Goal: Task Accomplishment & Management: Use online tool/utility

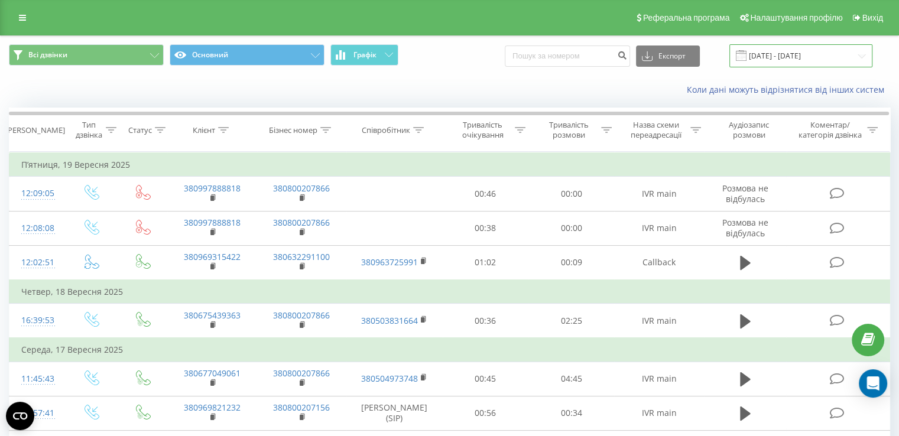
click at [790, 57] on input "[DATE] - [DATE]" at bounding box center [800, 55] width 143 height 23
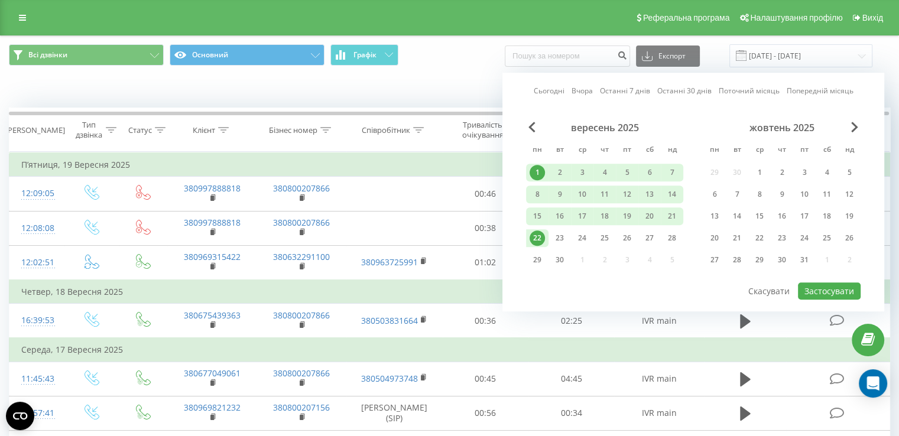
click at [539, 172] on div "1" at bounding box center [536, 172] width 15 height 15
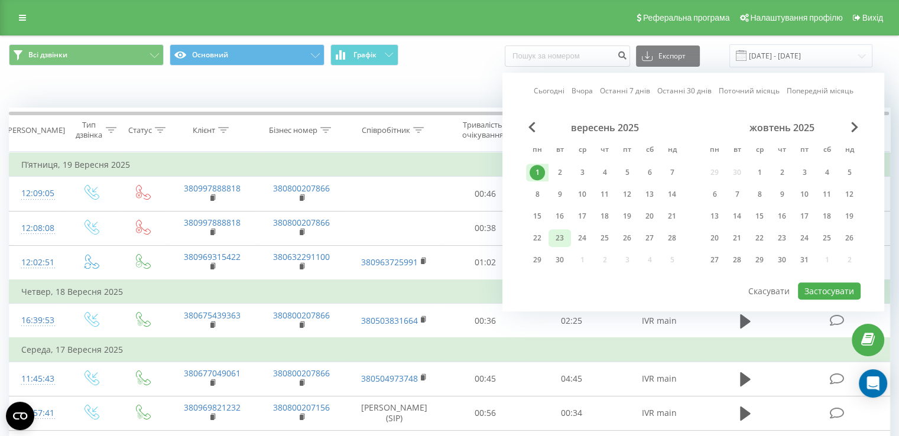
click at [562, 237] on div "23" at bounding box center [559, 237] width 15 height 15
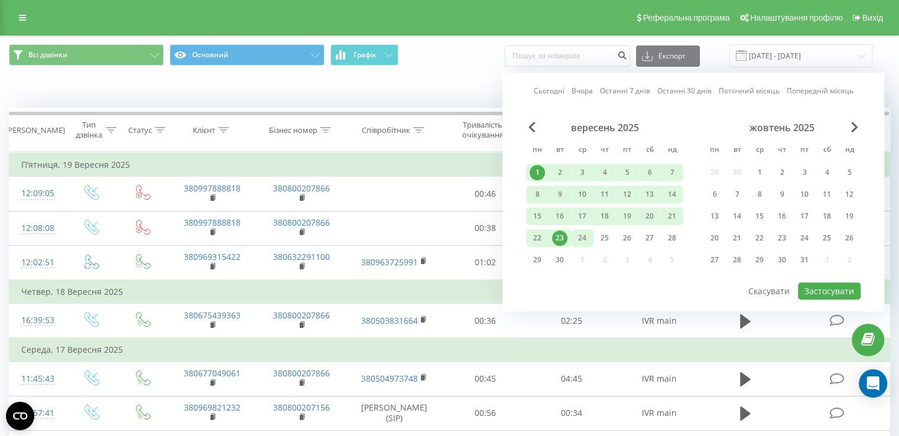
click at [583, 237] on div "24" at bounding box center [581, 237] width 15 height 15
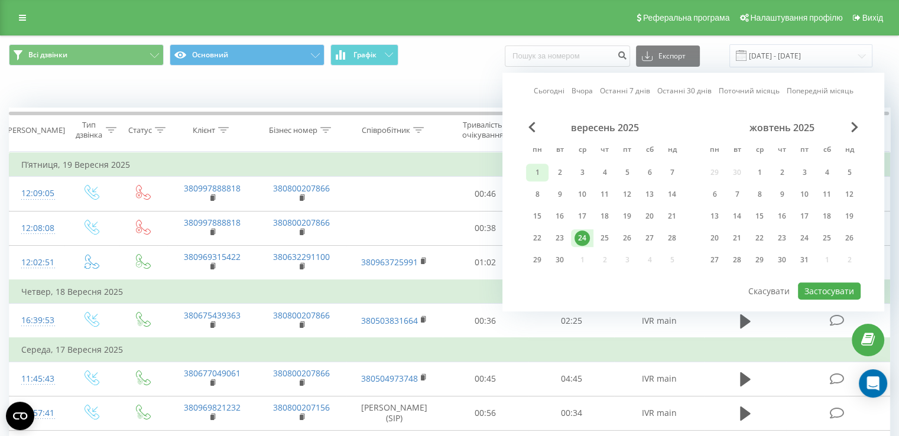
click at [535, 174] on div "1" at bounding box center [536, 172] width 15 height 15
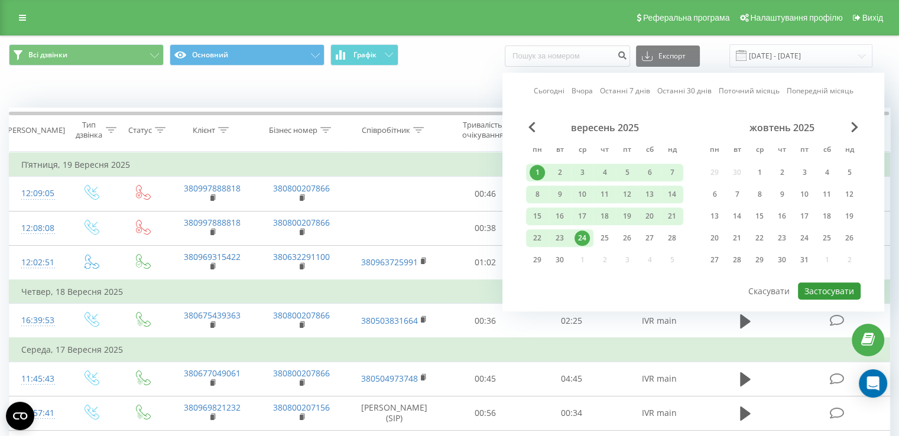
click at [839, 289] on button "Застосувати" at bounding box center [828, 290] width 63 height 17
type input "[DATE] - [DATE]"
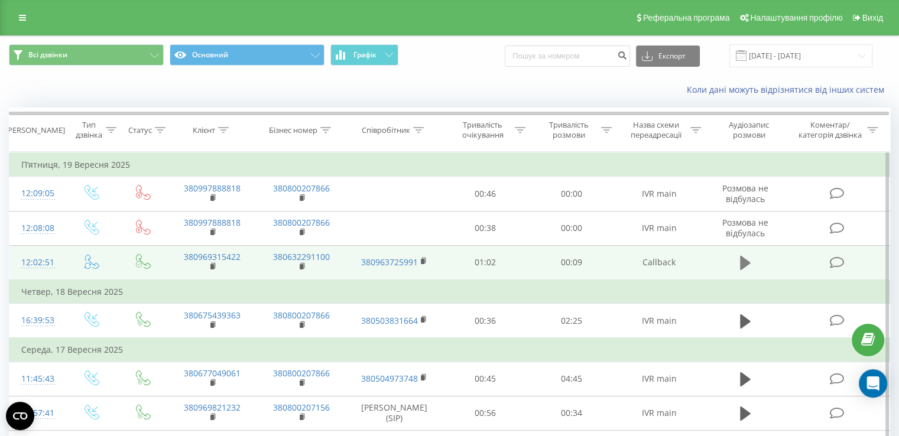
click at [746, 263] on icon at bounding box center [745, 263] width 11 height 14
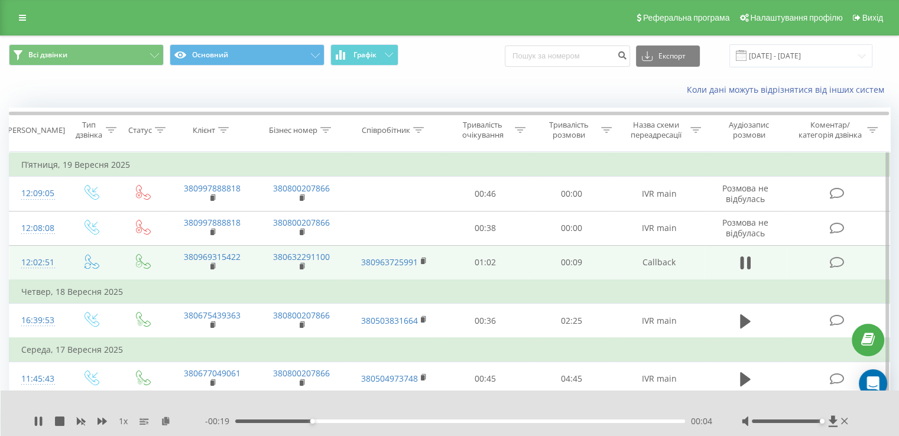
drag, startPoint x: 786, startPoint y: 421, endPoint x: 822, endPoint y: 424, distance: 36.2
click at [822, 424] on div at bounding box center [795, 421] width 109 height 12
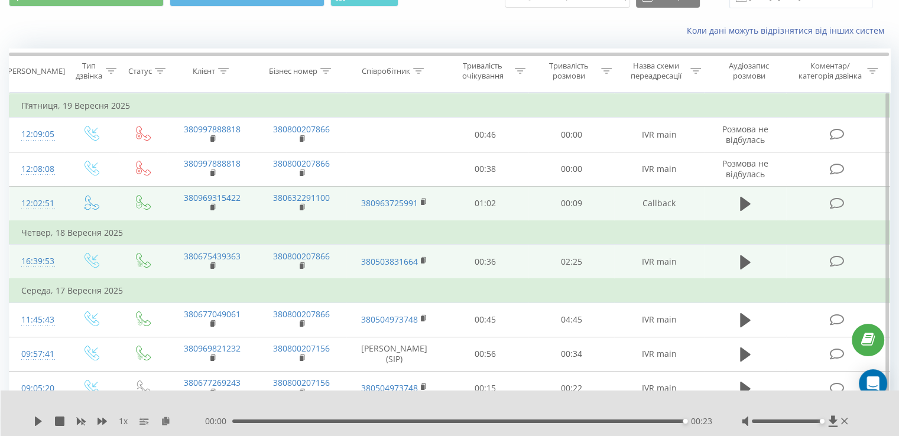
scroll to position [118, 0]
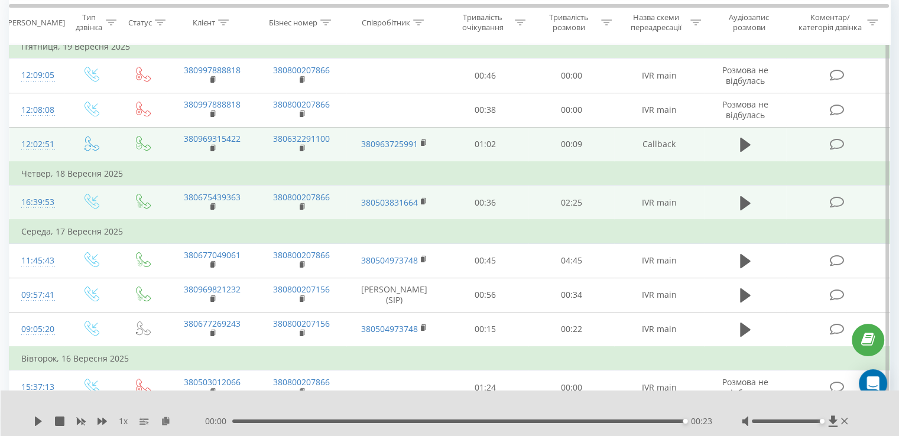
click at [734, 200] on td at bounding box center [745, 202] width 83 height 35
click at [744, 203] on icon at bounding box center [745, 203] width 11 height 14
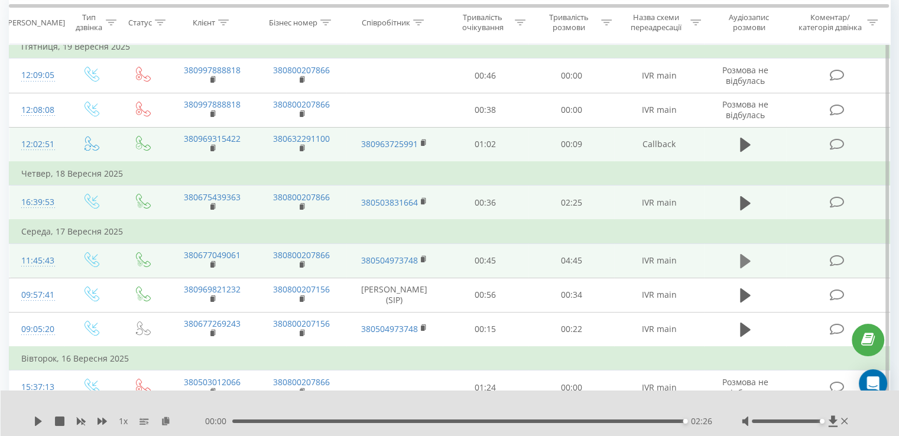
click at [748, 261] on icon at bounding box center [745, 261] width 11 height 17
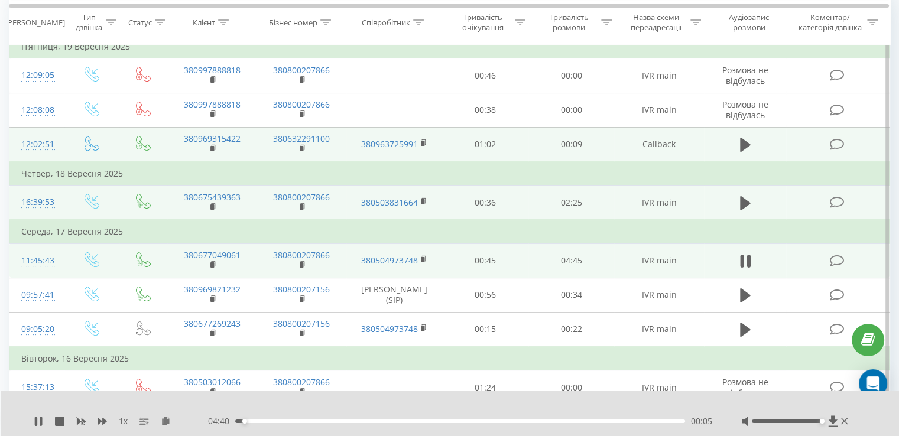
click at [748, 261] on icon at bounding box center [748, 261] width 4 height 13
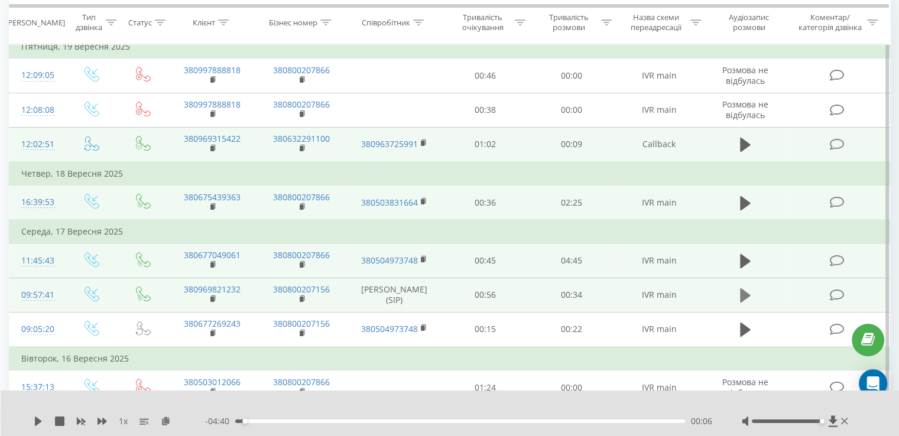
click at [746, 291] on icon at bounding box center [745, 295] width 11 height 17
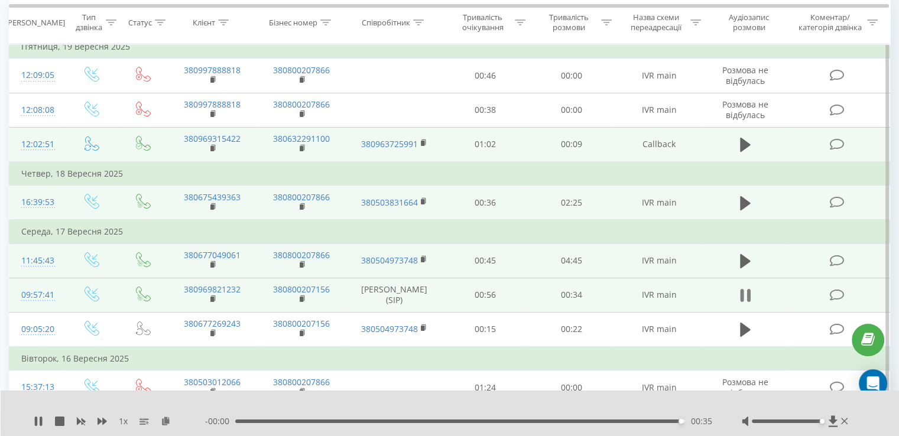
click at [745, 292] on icon at bounding box center [745, 295] width 11 height 17
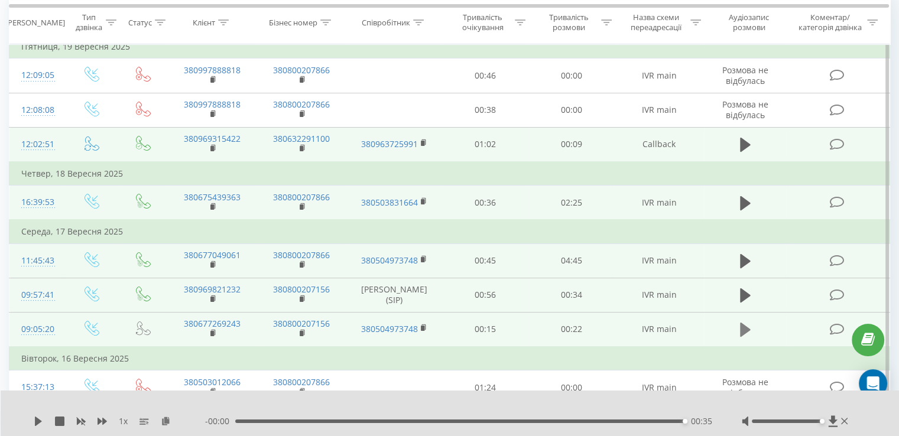
click at [744, 328] on icon at bounding box center [745, 330] width 11 height 14
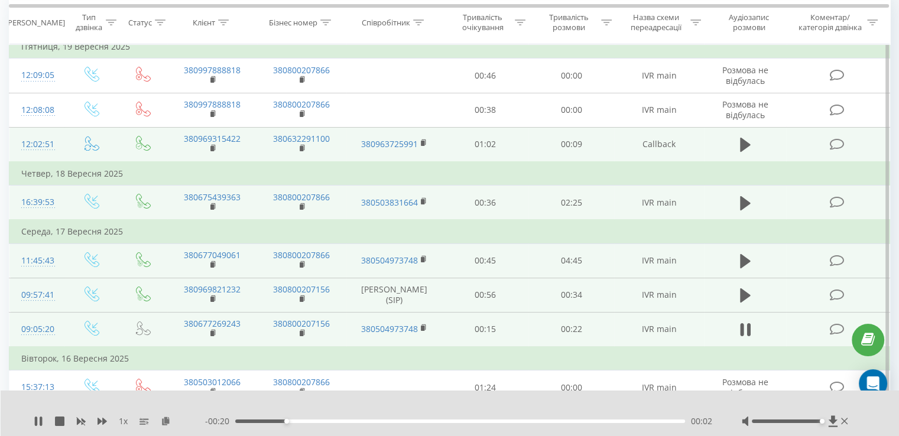
click at [744, 328] on icon at bounding box center [745, 329] width 11 height 17
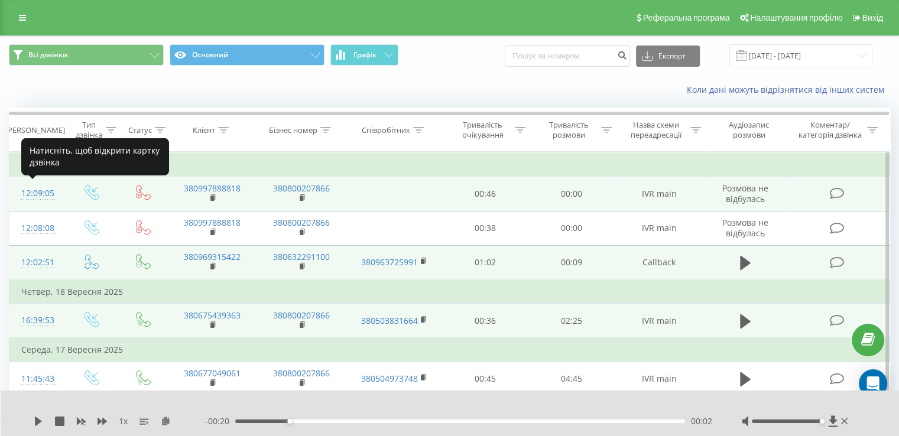
click at [40, 194] on div "12:09:05" at bounding box center [36, 193] width 31 height 23
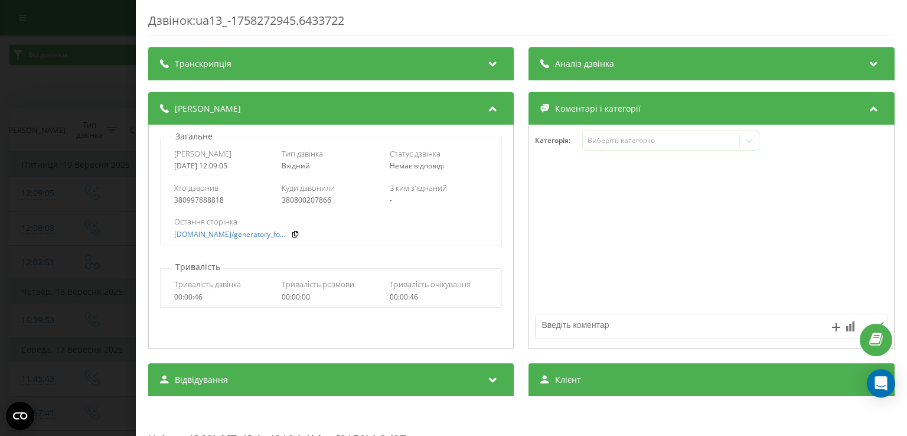
click at [867, 63] on icon at bounding box center [874, 62] width 14 height 12
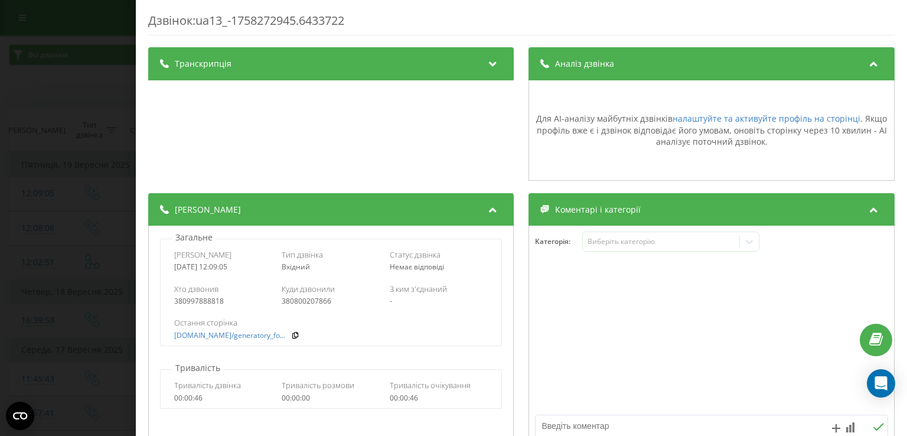
click at [867, 64] on icon at bounding box center [874, 62] width 14 height 12
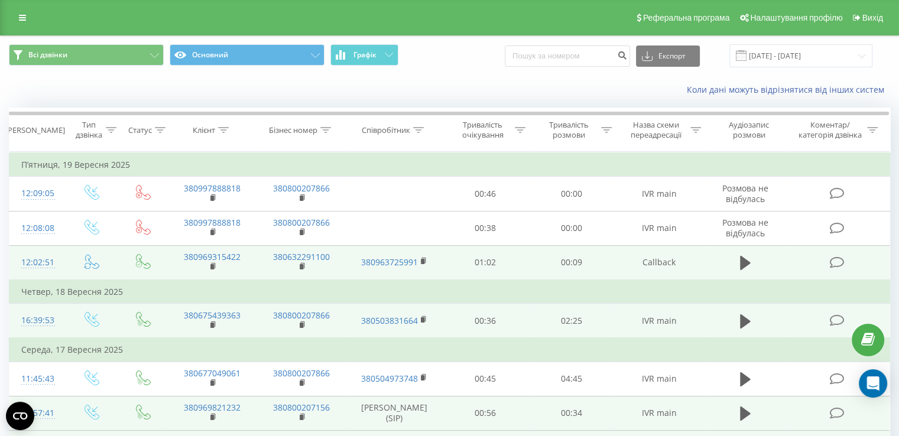
click at [471, 71] on div "Всі дзвінки Основний Графік Експорт .csv .xls .xlsx [DATE] - [DATE]" at bounding box center [449, 56] width 897 height 40
click at [449, 74] on div "Всі дзвінки Основний Графік Експорт .csv .xls .xlsx [DATE] - [DATE]" at bounding box center [449, 56] width 897 height 40
